Goal: Task Accomplishment & Management: Use online tool/utility

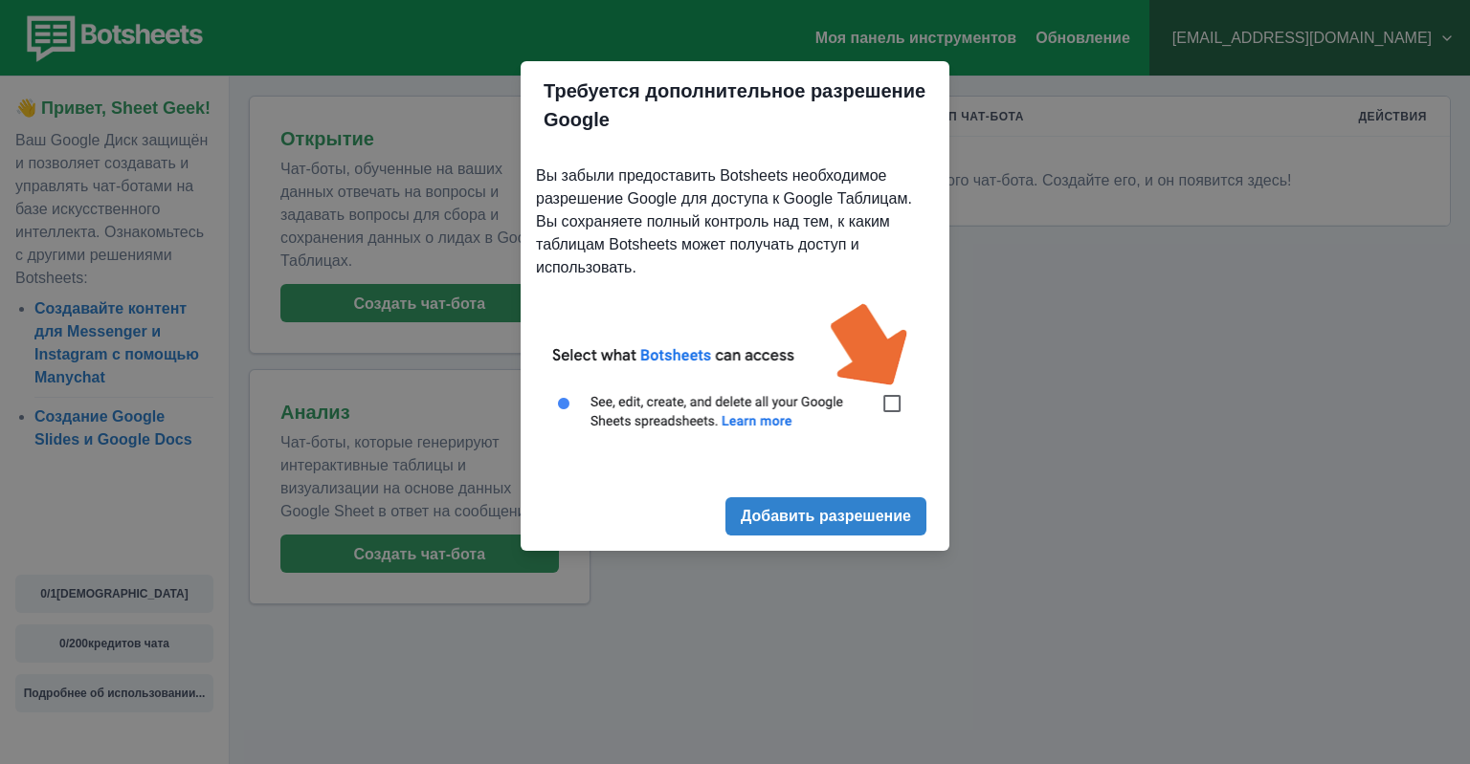
click at [1015, 339] on div "Требуется дополнительное разрешение Google Вы забыли предоставить Botsheets нео…" at bounding box center [735, 382] width 1470 height 764
click at [856, 525] on font "Добавить разрешение" at bounding box center [826, 517] width 170 height 16
